Goal: Find specific page/section: Find specific page/section

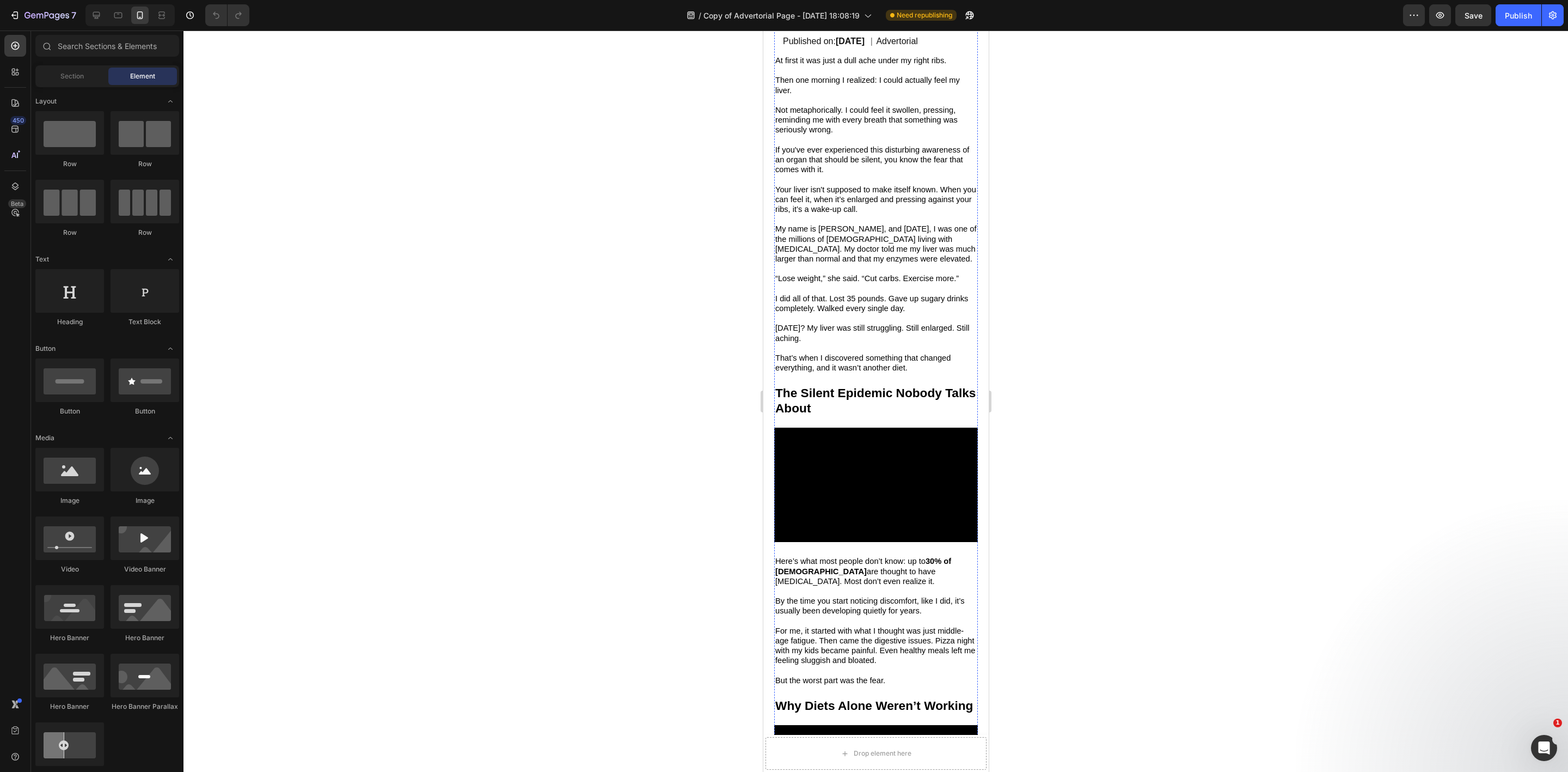
scroll to position [327, 0]
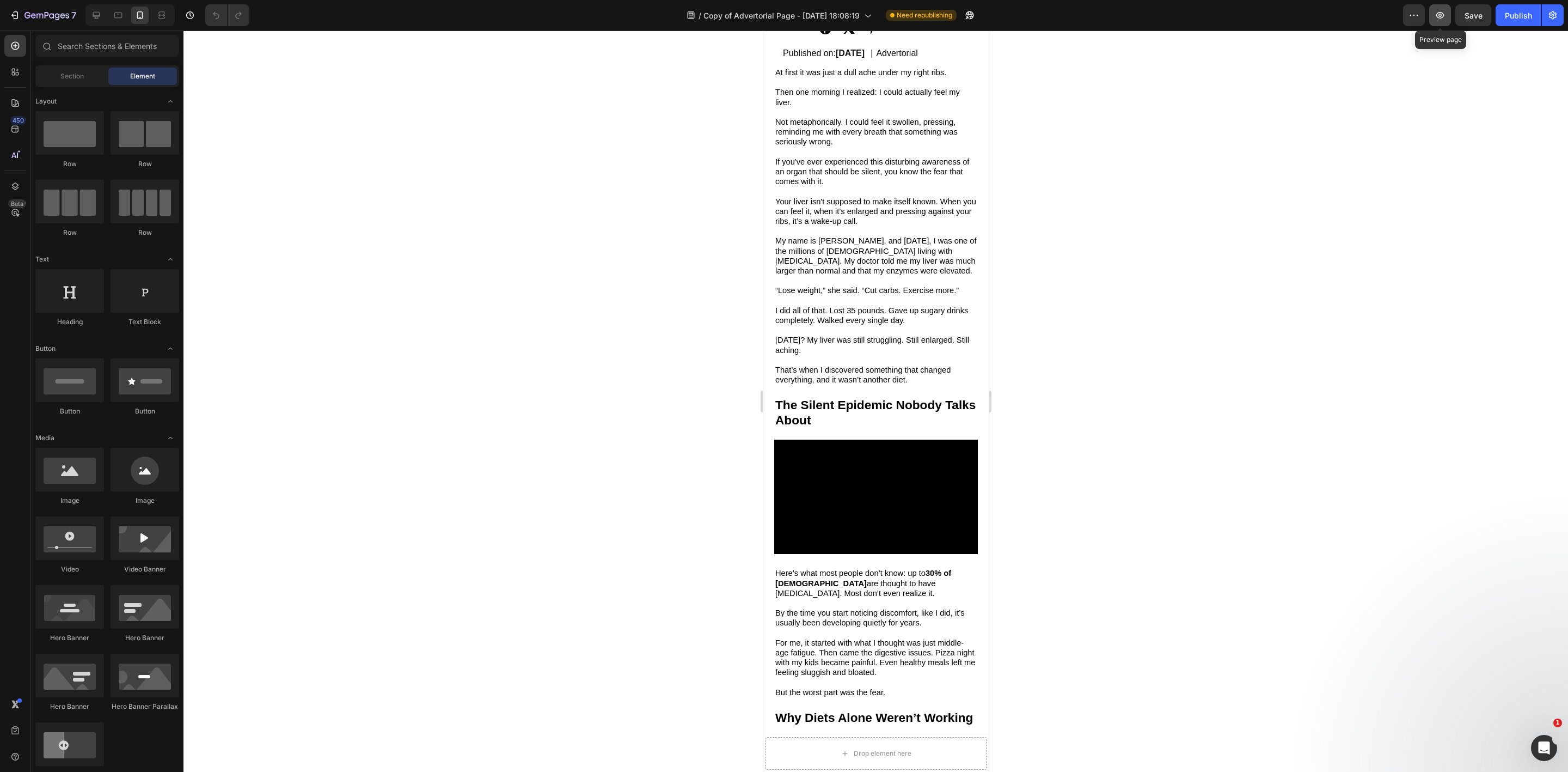
click at [1433, 20] on button "button" at bounding box center [1440, 15] width 22 height 22
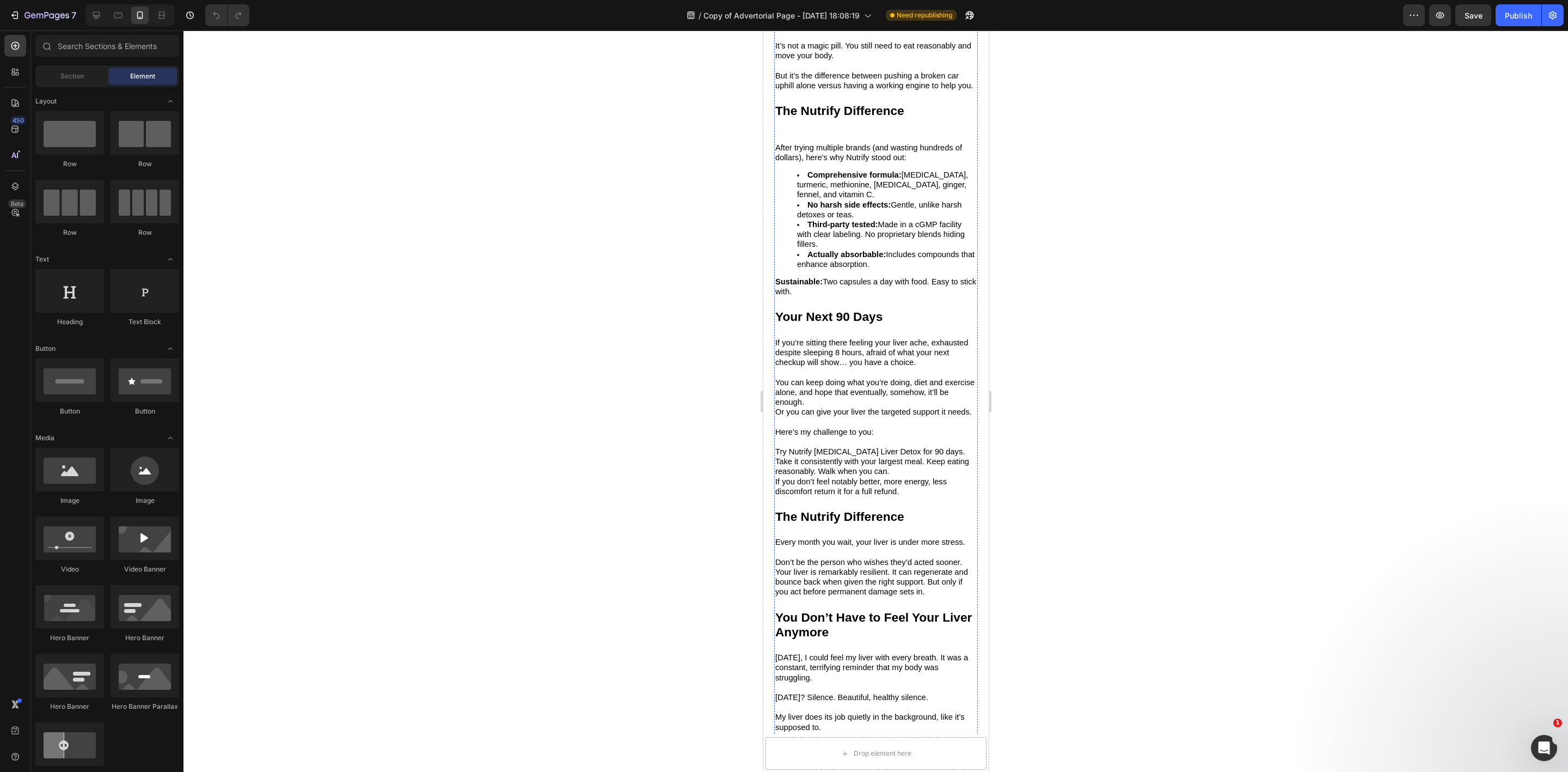
scroll to position [2699, 0]
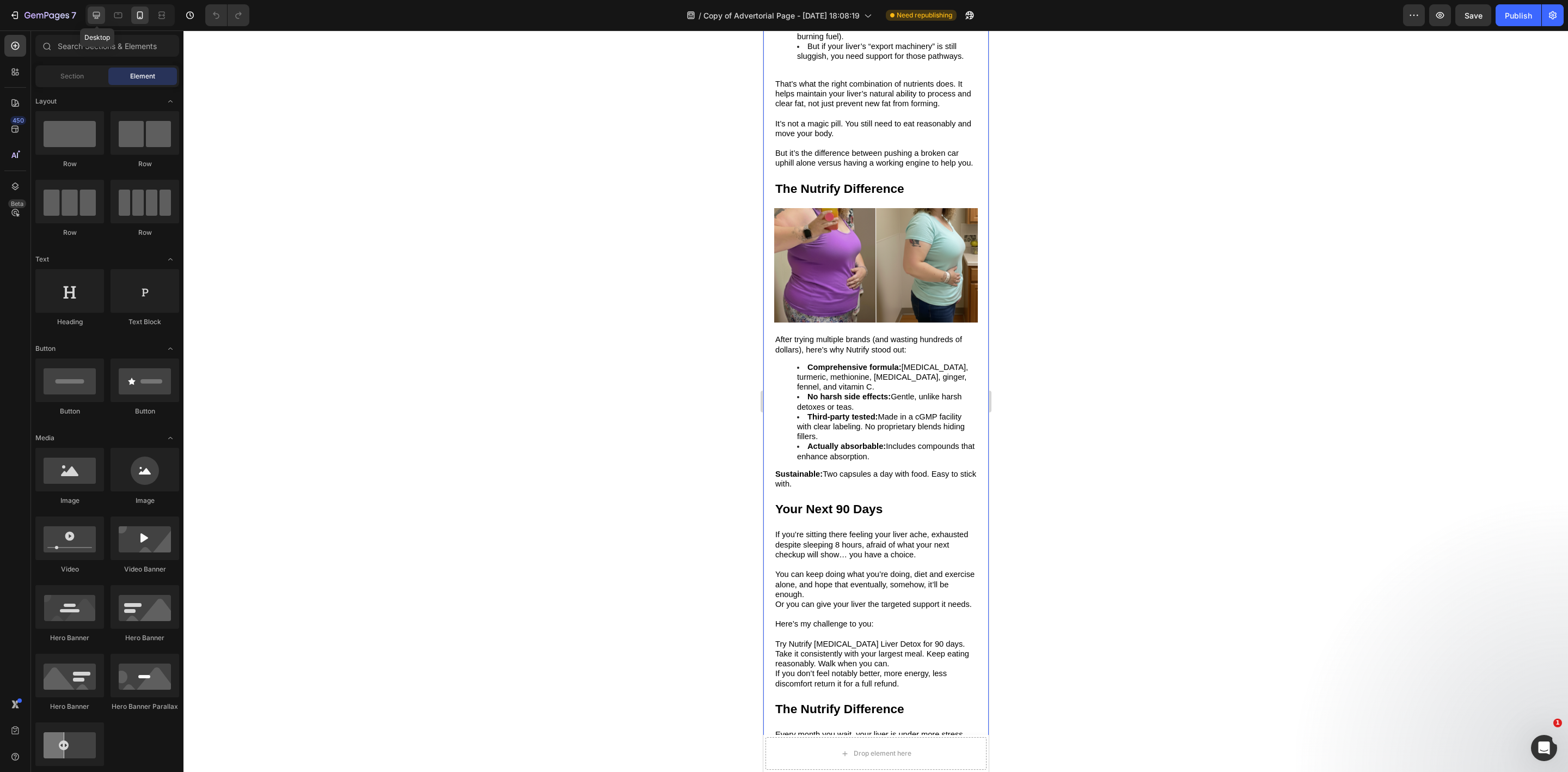
click at [96, 18] on icon at bounding box center [96, 15] width 7 height 7
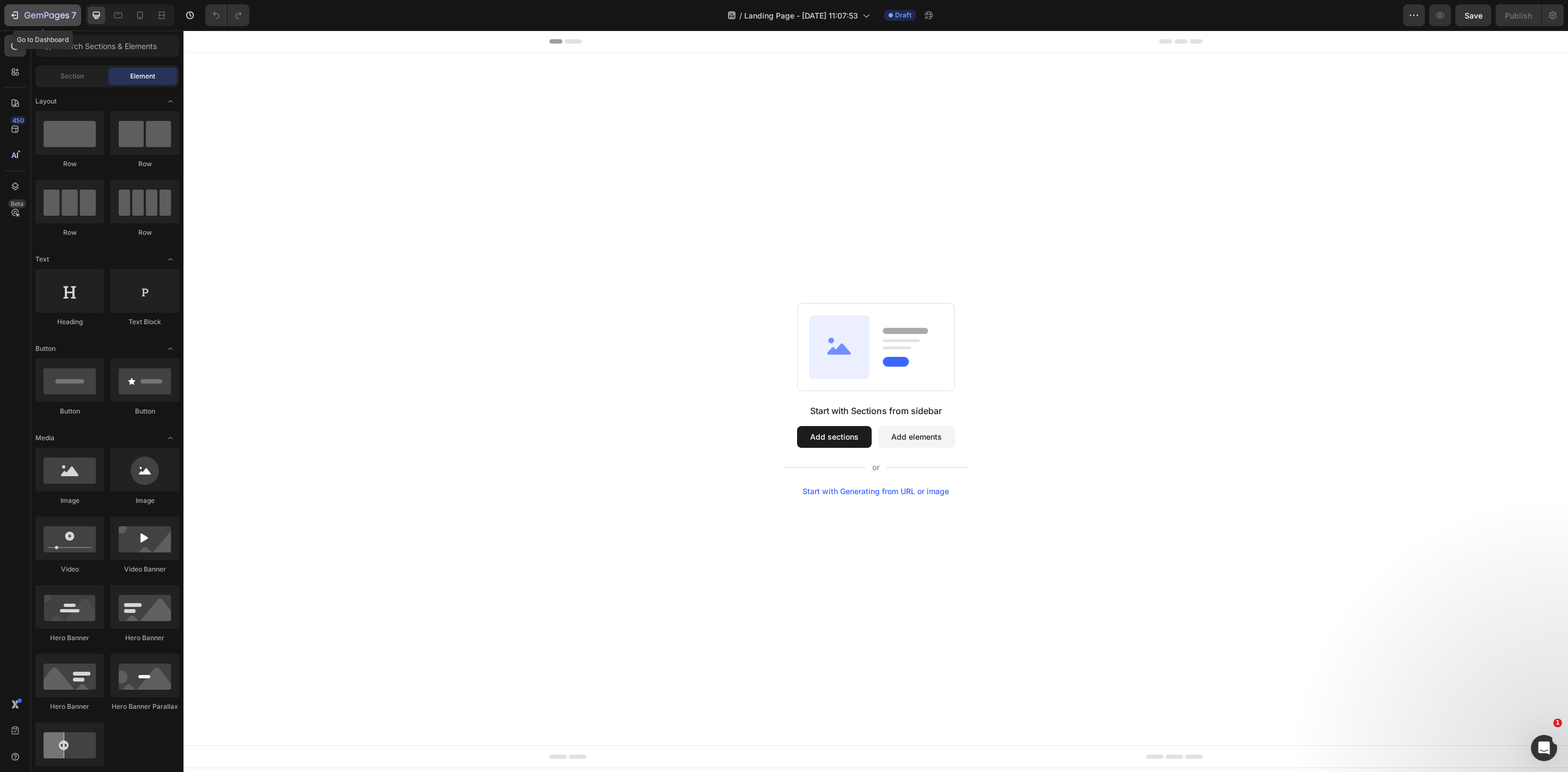
click at [28, 17] on icon "button" at bounding box center [47, 16] width 44 height 9
